Goal: Information Seeking & Learning: Learn about a topic

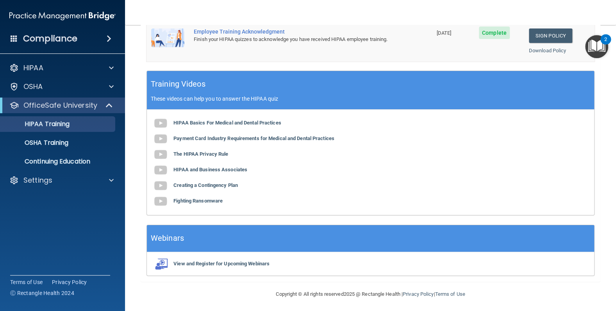
scroll to position [177, 0]
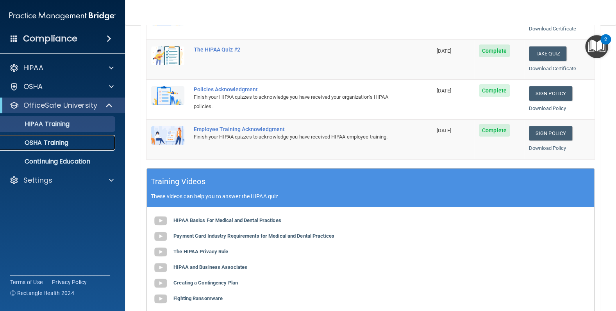
click at [70, 145] on div "OSHA Training" at bounding box center [58, 143] width 107 height 8
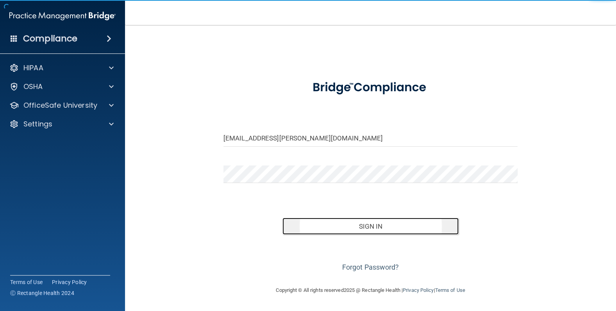
click at [369, 226] on button "Sign In" at bounding box center [370, 226] width 177 height 17
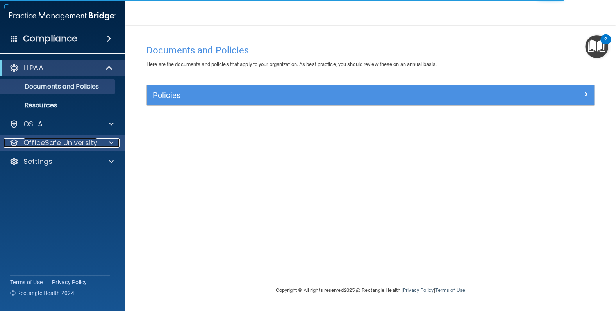
click at [92, 146] on p "OfficeSafe University" at bounding box center [60, 142] width 74 height 9
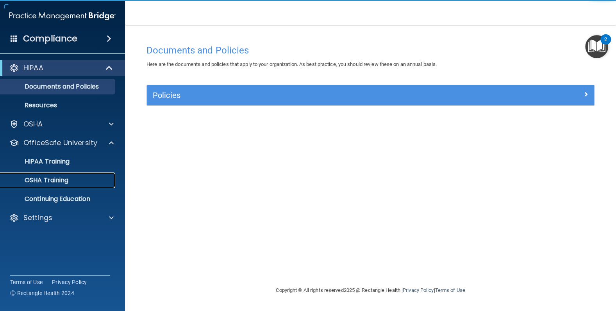
click at [59, 177] on p "OSHA Training" at bounding box center [36, 181] width 63 height 8
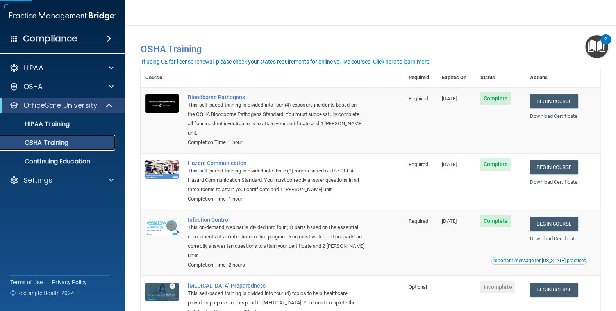
scroll to position [62, 0]
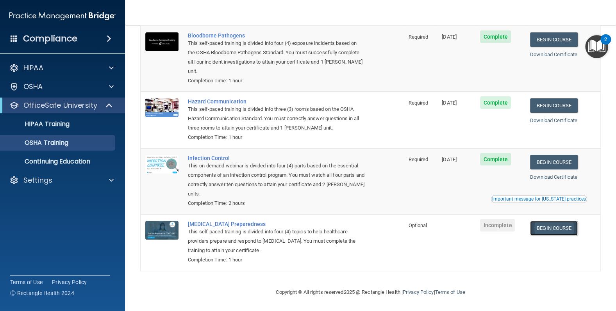
click at [568, 224] on link "Begin Course" at bounding box center [554, 228] width 48 height 14
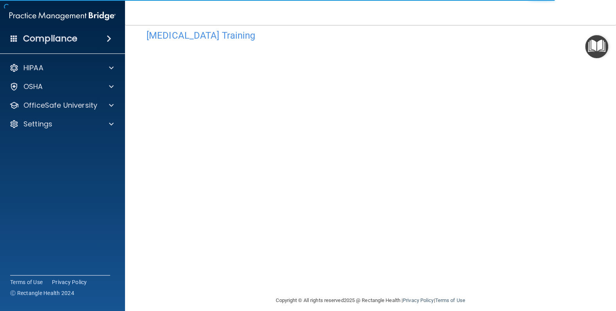
scroll to position [23, 0]
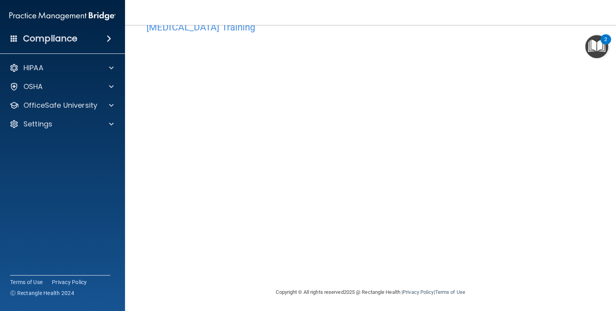
click at [539, 268] on div "COVID-19 Training This course doesn’t expire until . Are you sure you want to t…" at bounding box center [371, 153] width 460 height 270
click at [50, 86] on div "OSHA" at bounding box center [52, 86] width 97 height 9
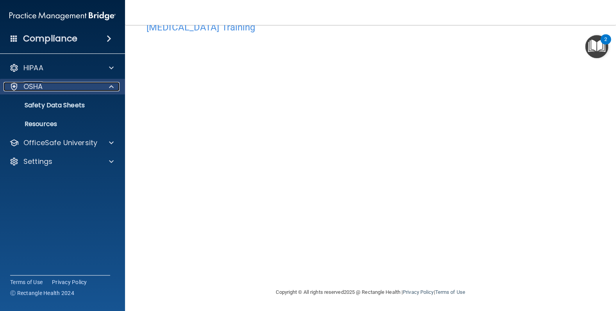
click at [48, 91] on div "OSHA" at bounding box center [52, 86] width 97 height 9
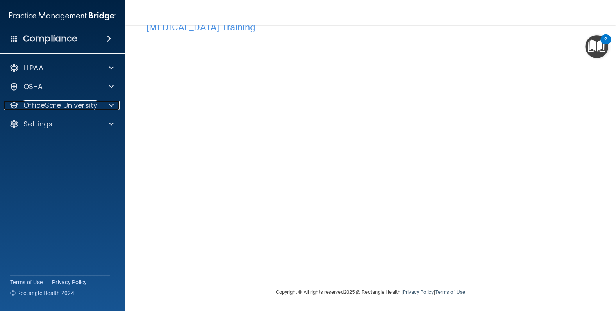
drag, startPoint x: 54, startPoint y: 103, endPoint x: 53, endPoint y: 128, distance: 24.2
click at [54, 104] on p "OfficeSafe University" at bounding box center [60, 105] width 74 height 9
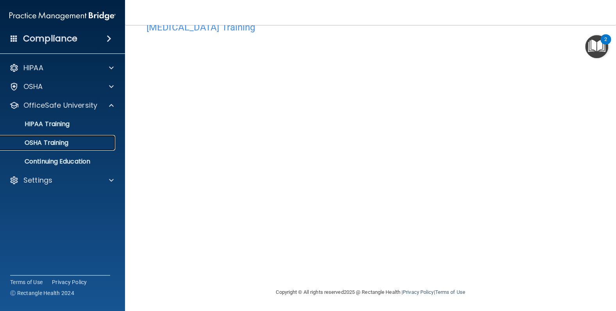
click at [57, 149] on link "OSHA Training" at bounding box center [53, 143] width 123 height 16
